Goal: Task Accomplishment & Management: Manage account settings

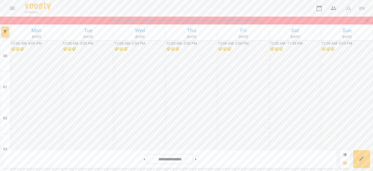
scroll to position [453, 0]
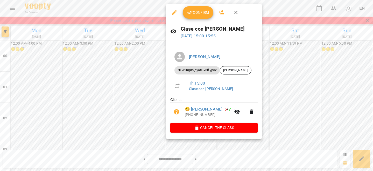
click at [191, 11] on icon "button" at bounding box center [190, 12] width 6 height 3
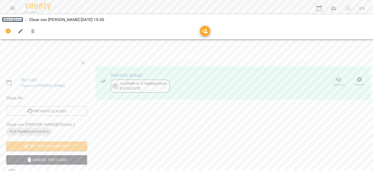
click at [23, 22] on link "Attendance" at bounding box center [12, 19] width 21 height 5
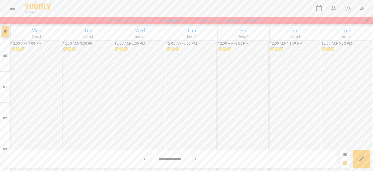
scroll to position [464, 0]
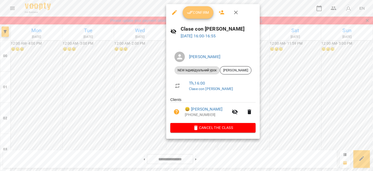
click at [187, 11] on icon "button" at bounding box center [190, 12] width 6 height 6
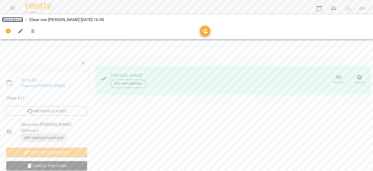
click at [15, 19] on link "Attendance" at bounding box center [12, 19] width 21 height 5
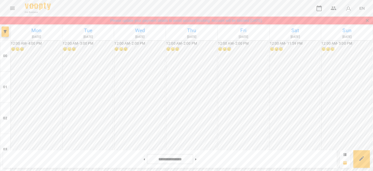
scroll to position [461, 0]
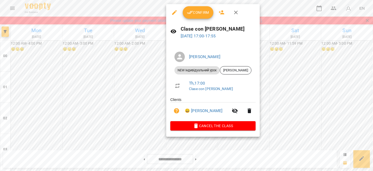
click at [191, 9] on button "Confirm" at bounding box center [198, 12] width 31 height 12
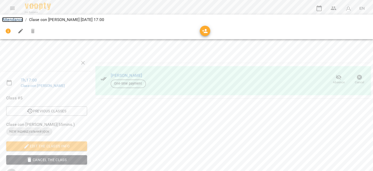
click at [20, 18] on link "Attendance" at bounding box center [12, 19] width 21 height 5
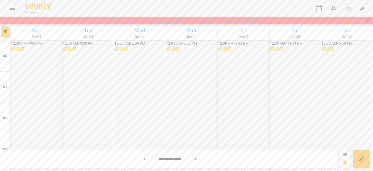
scroll to position [460, 0]
click at [347, 8] on img "button" at bounding box center [348, 8] width 7 height 7
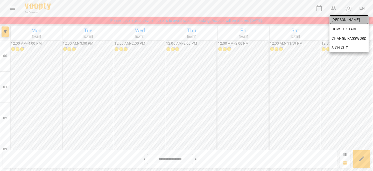
click at [336, 17] on span "[PERSON_NAME]" at bounding box center [348, 20] width 35 height 6
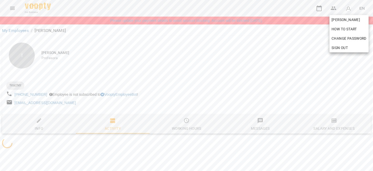
click at [300, 66] on div at bounding box center [186, 85] width 373 height 171
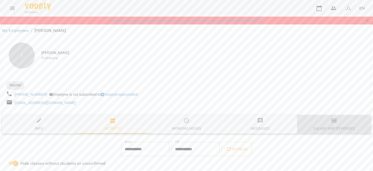
click at [334, 120] on icon "button" at bounding box center [334, 120] width 4 height 2
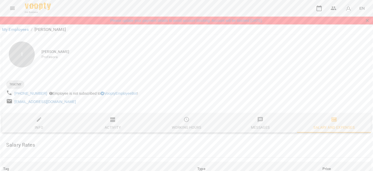
scroll to position [240, 0]
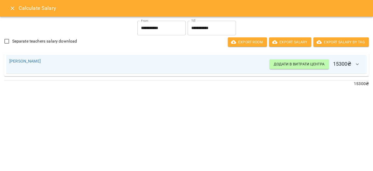
click at [12, 6] on icon "Close" at bounding box center [12, 8] width 6 height 6
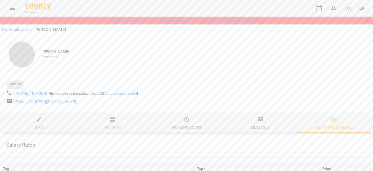
click at [312, 8] on div "For Business EN" at bounding box center [186, 8] width 373 height 17
click at [316, 7] on icon "button" at bounding box center [319, 8] width 6 height 6
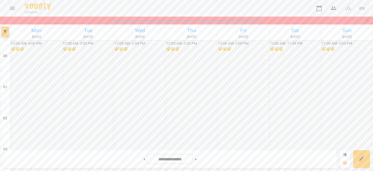
scroll to position [494, 0]
